Goal: Task Accomplishment & Management: Manage account settings

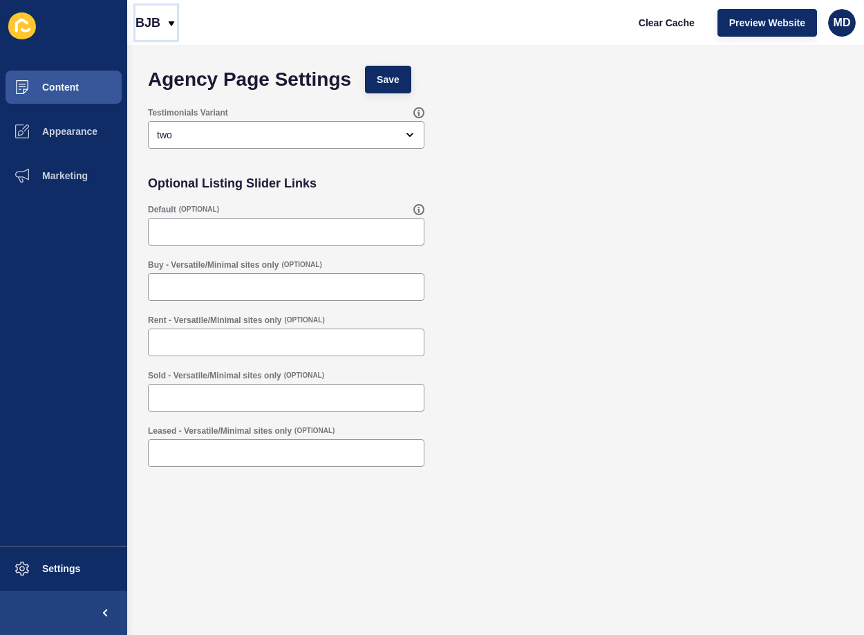
click at [147, 17] on p "BJB" at bounding box center [148, 23] width 25 height 35
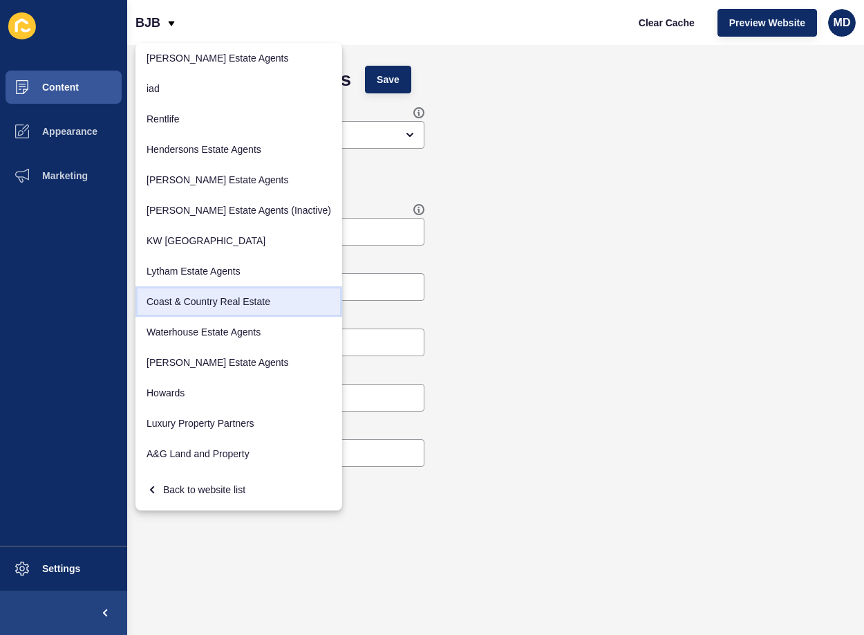
click at [214, 309] on link "Coast & Country Real Estate" at bounding box center [239, 301] width 207 height 30
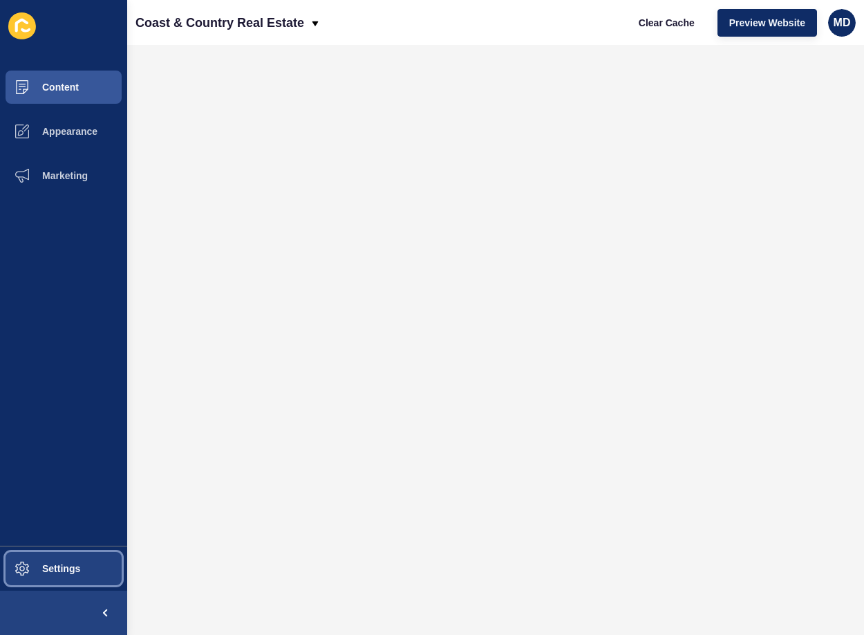
click at [56, 565] on span "Settings" at bounding box center [39, 568] width 82 height 11
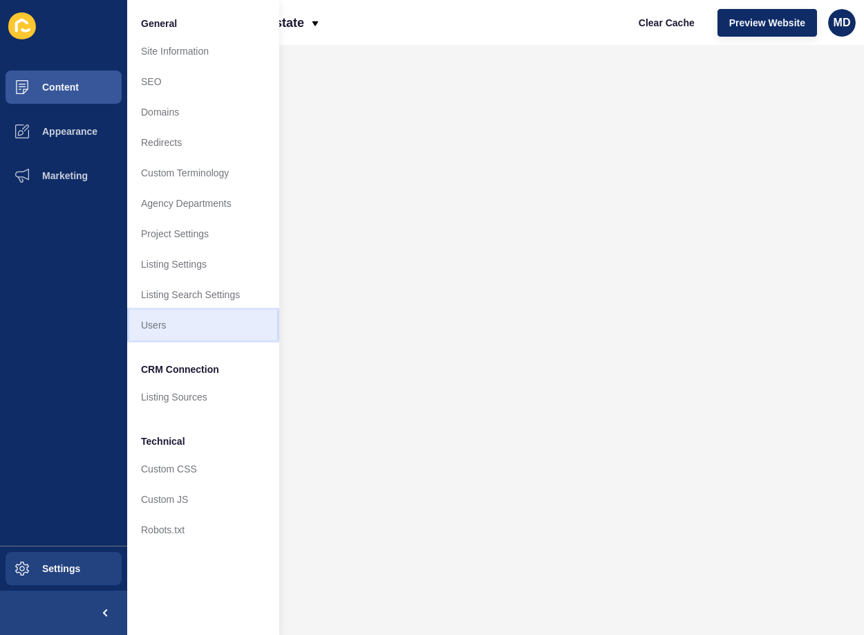
click at [171, 327] on link "Users" at bounding box center [203, 325] width 152 height 30
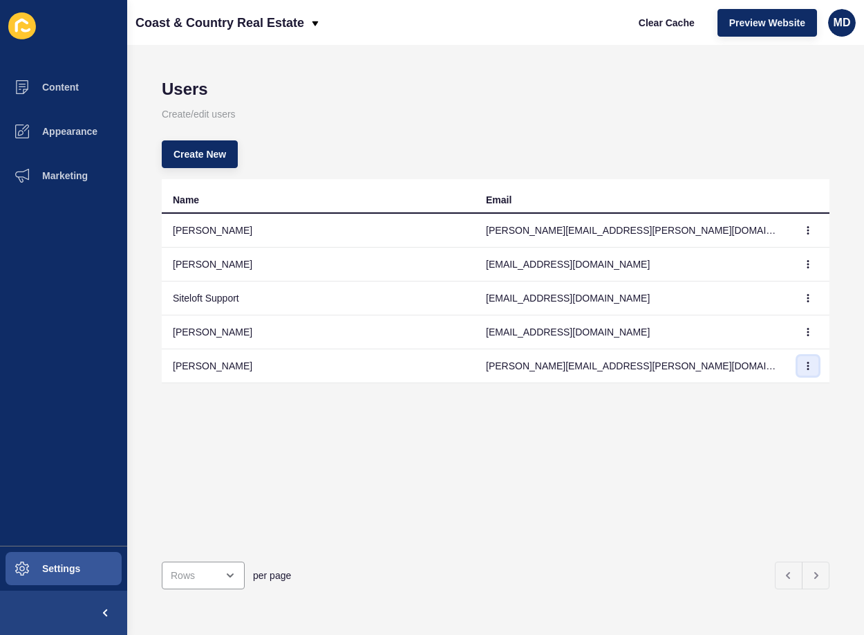
click at [804, 368] on icon "button" at bounding box center [808, 366] width 8 height 8
click at [786, 396] on link "Edit" at bounding box center [759, 393] width 97 height 30
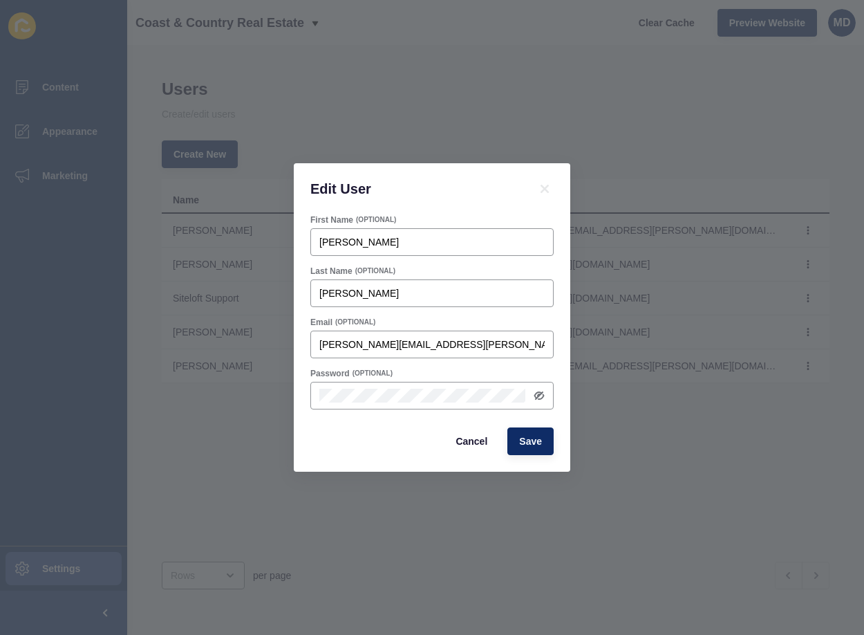
click at [305, 386] on div "First Name (OPTIONAL) [PERSON_NAME] Last Name (OPTIONAL) [PERSON_NAME] Email (O…" at bounding box center [432, 342] width 277 height 257
